Goal: Information Seeking & Learning: Learn about a topic

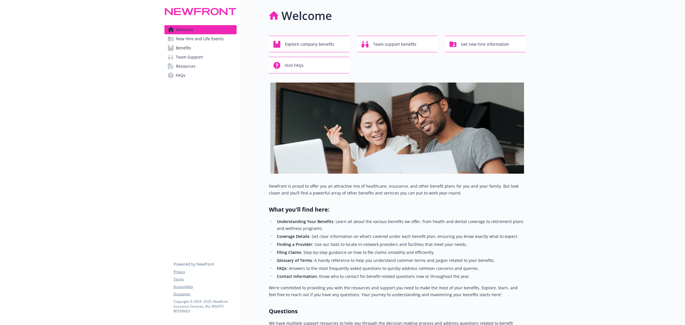
click at [191, 47] on link "Benefits" at bounding box center [200, 47] width 72 height 9
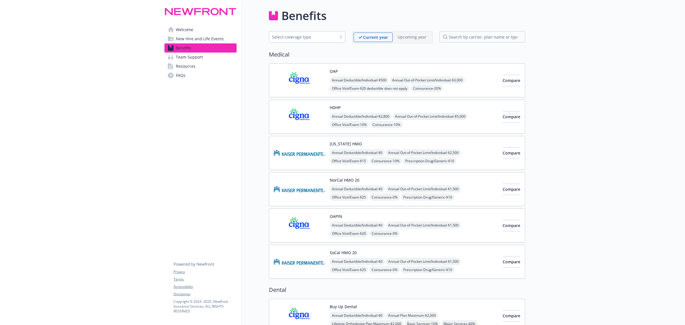
click at [311, 258] on img at bounding box center [299, 261] width 51 height 24
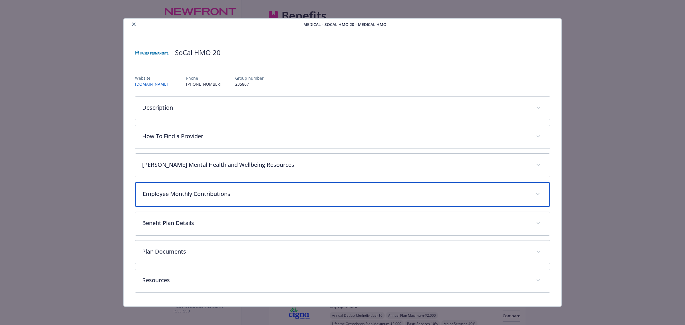
click at [236, 196] on p "Employee Monthly Contributions" at bounding box center [336, 194] width 386 height 9
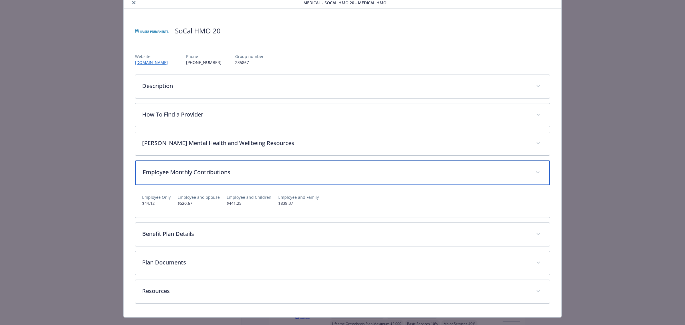
scroll to position [33, 0]
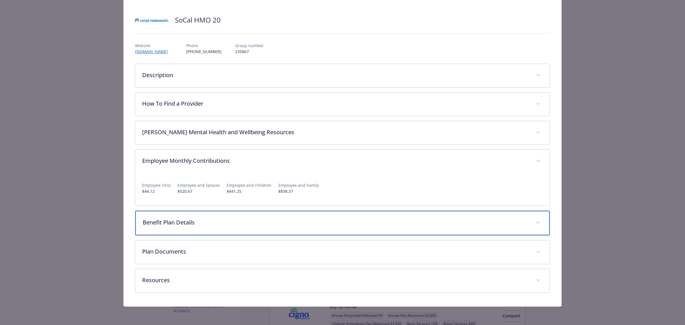
click at [246, 224] on p "Benefit Plan Details" at bounding box center [336, 222] width 386 height 9
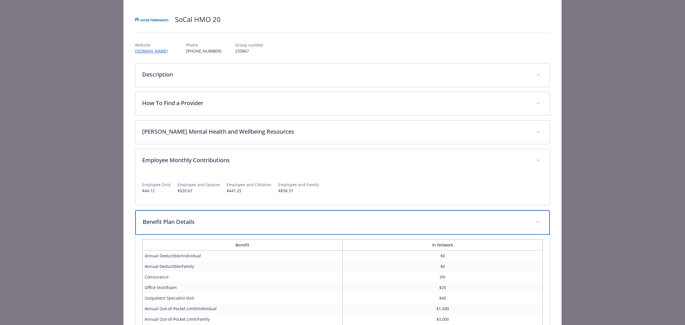
click at [246, 217] on div "Benefit Plan Details" at bounding box center [342, 222] width 414 height 25
